Goal: Task Accomplishment & Management: Manage account settings

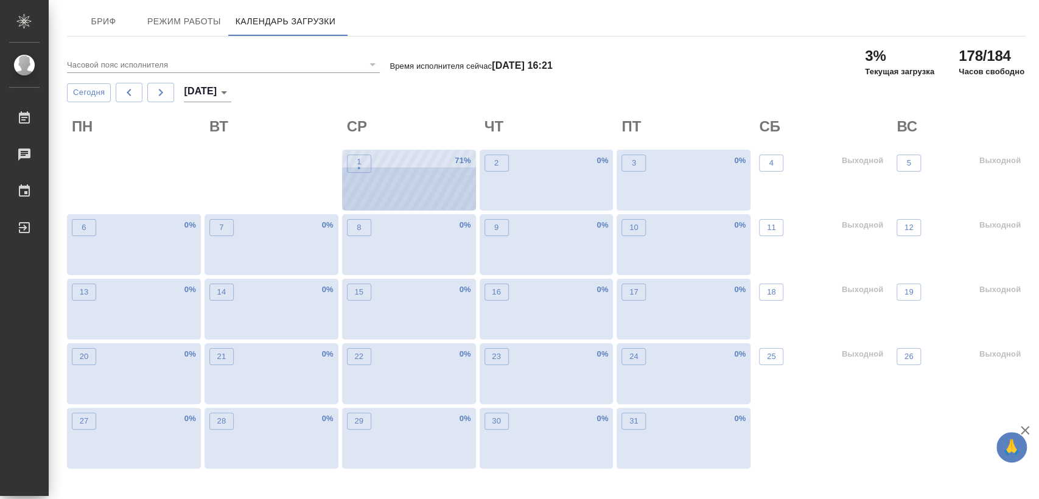
click at [414, 175] on div "1 • 71 %" at bounding box center [409, 180] width 134 height 61
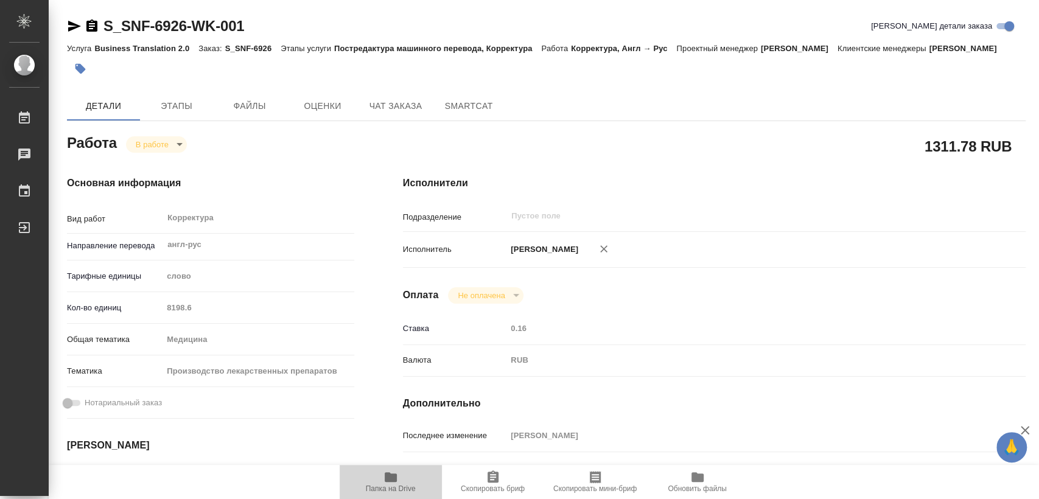
click at [389, 470] on icon "button" at bounding box center [390, 477] width 15 height 15
click at [93, 23] on icon "button" at bounding box center [91, 25] width 11 height 12
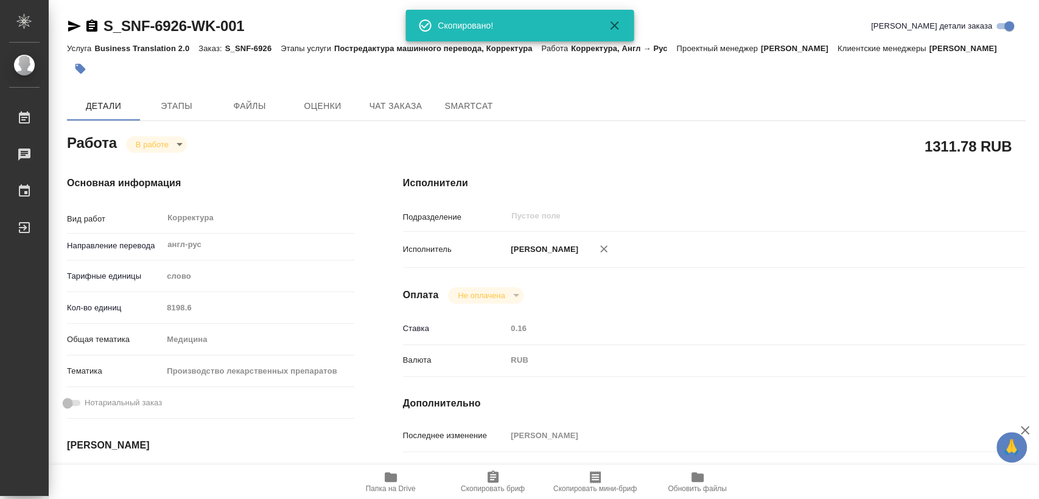
click at [181, 152] on body "🙏 .cls-1 fill:#fff; AWATERA Kozinets Larisa Работы 0 Чаты График Выйти S_SNF-69…" at bounding box center [519, 249] width 1039 height 499
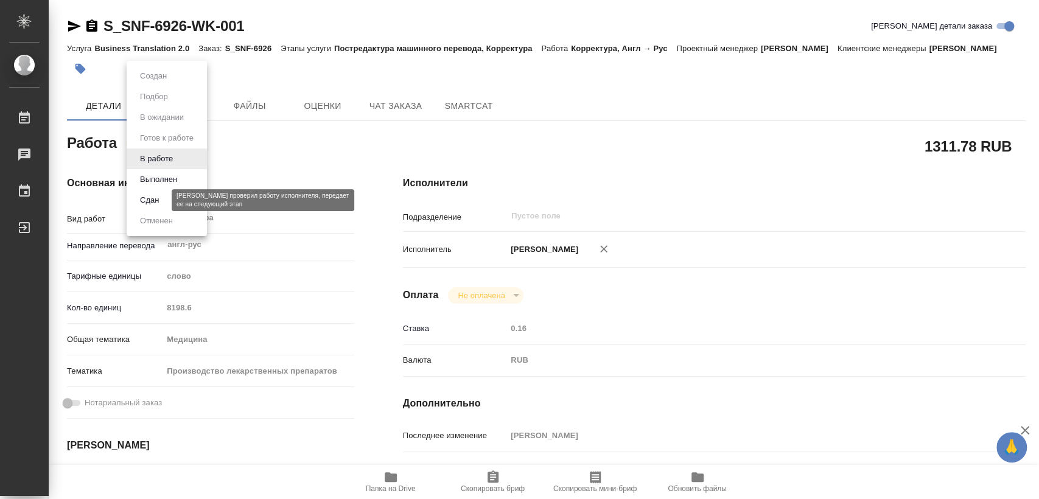
click at [151, 205] on button "Сдан" at bounding box center [149, 200] width 26 height 13
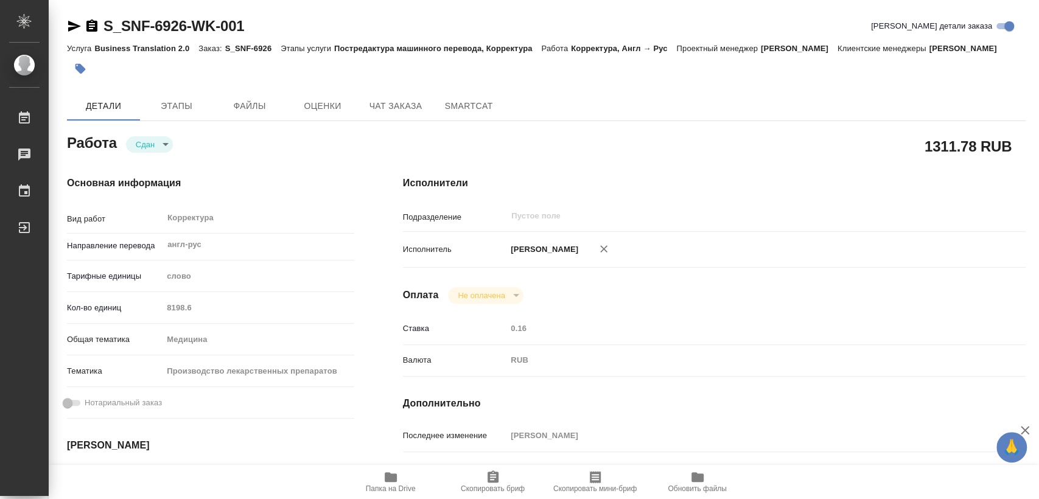
type textarea "x"
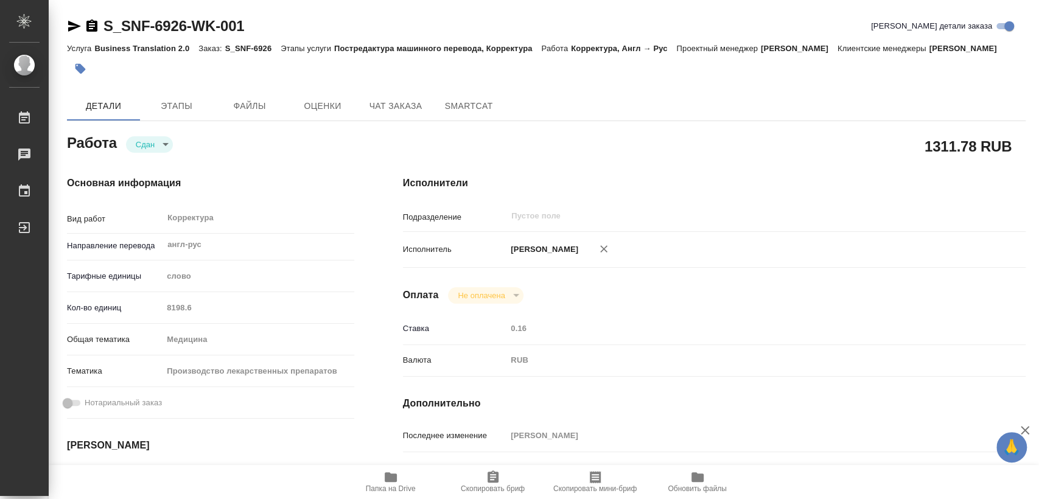
type textarea "x"
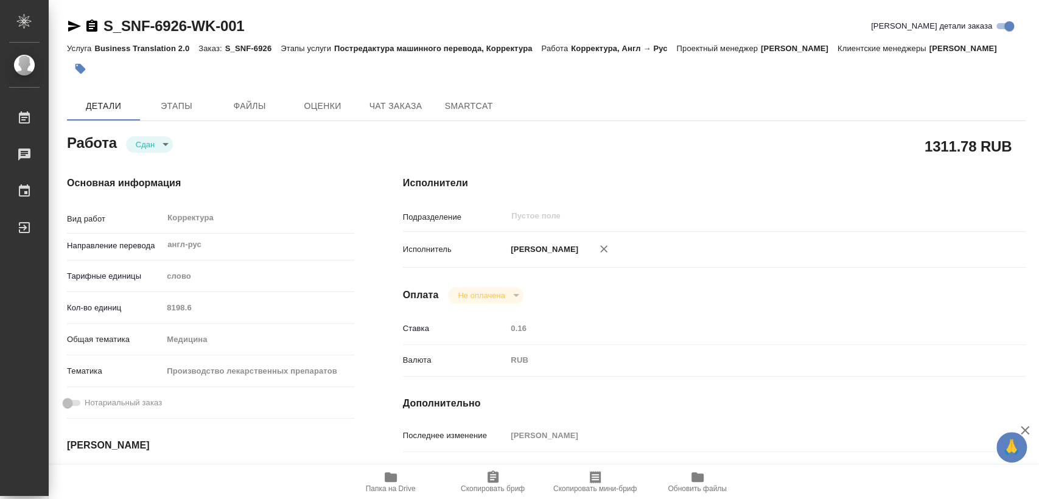
type textarea "x"
